Goal: Find specific page/section: Find specific page/section

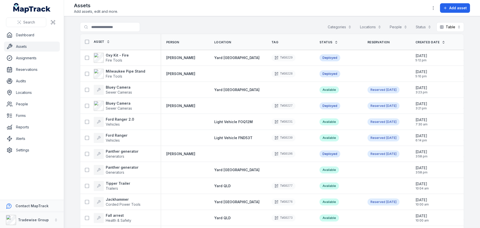
click at [220, 42] on span "Location" at bounding box center [222, 42] width 17 height 4
click at [225, 58] on span "Yard [GEOGRAPHIC_DATA]" at bounding box center [236, 58] width 45 height 4
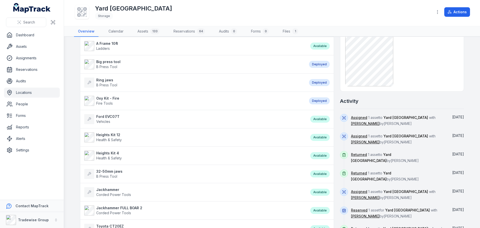
scroll to position [275, 0]
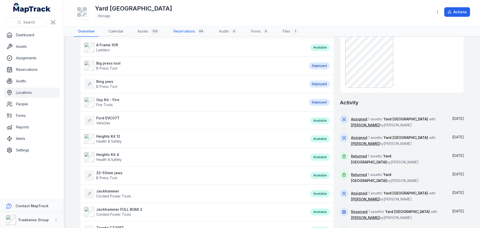
click at [194, 28] on link "Reservations 64" at bounding box center [190, 31] width 40 height 11
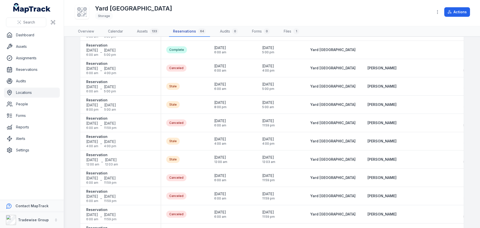
scroll to position [231, 0]
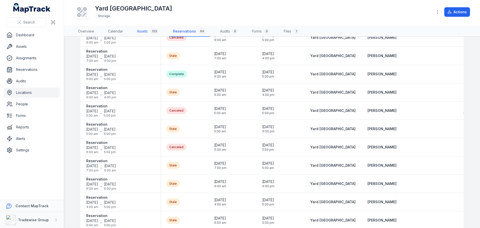
click at [151, 33] on div "133" at bounding box center [154, 31] width 9 height 6
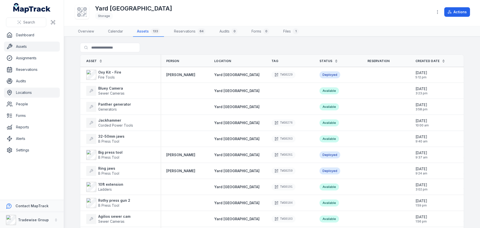
click at [25, 50] on link "Assets" at bounding box center [32, 47] width 56 height 10
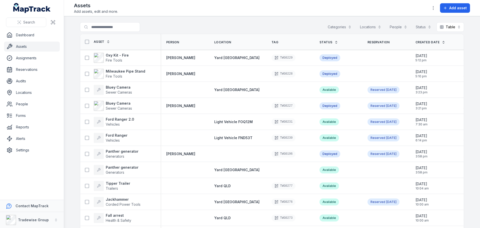
click at [339, 28] on button "Categories" at bounding box center [340, 27] width 30 height 10
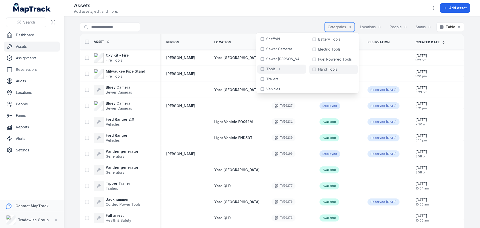
scroll to position [253, 0]
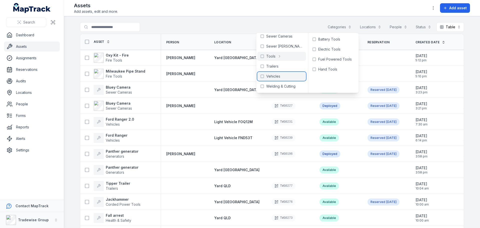
click at [272, 78] on span "Vehicles" at bounding box center [274, 76] width 14 height 5
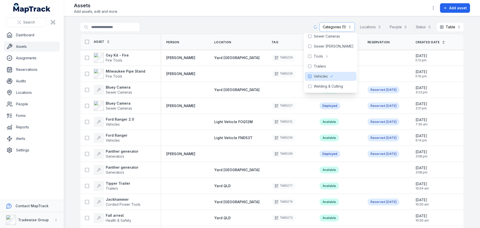
click at [274, 21] on main "**********" at bounding box center [272, 122] width 416 height 212
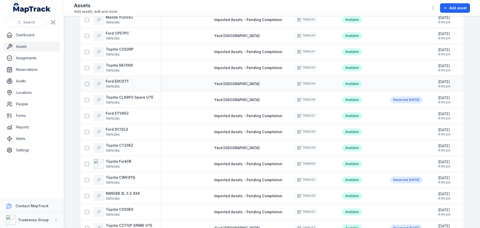
scroll to position [246, 0]
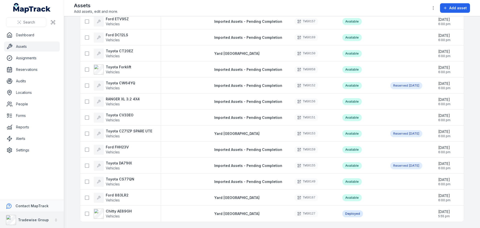
click at [46, 221] on strong "Tradewise Group" at bounding box center [33, 220] width 31 height 4
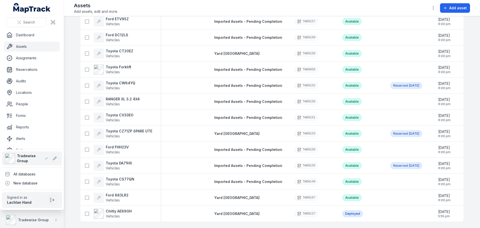
click at [46, 221] on strong "Tradewise Group" at bounding box center [33, 220] width 31 height 4
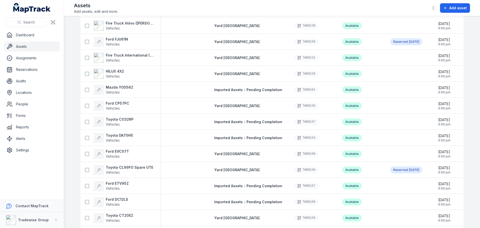
scroll to position [21, 0]
